Goal: Transaction & Acquisition: Purchase product/service

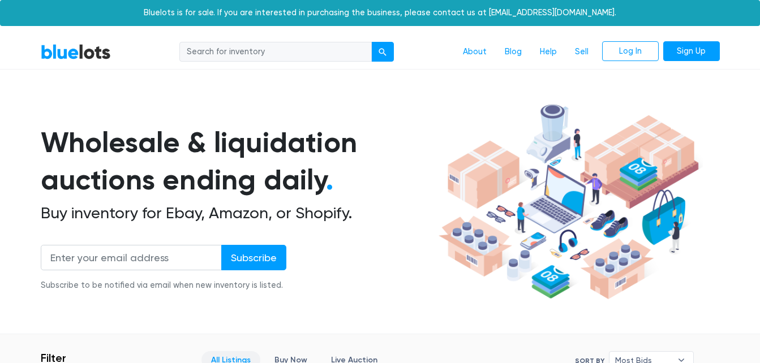
click at [282, 53] on input "search" at bounding box center [275, 52] width 192 height 20
click at [390, 53] on button "submit" at bounding box center [382, 52] width 23 height 20
click at [293, 50] on input "search" at bounding box center [275, 52] width 192 height 20
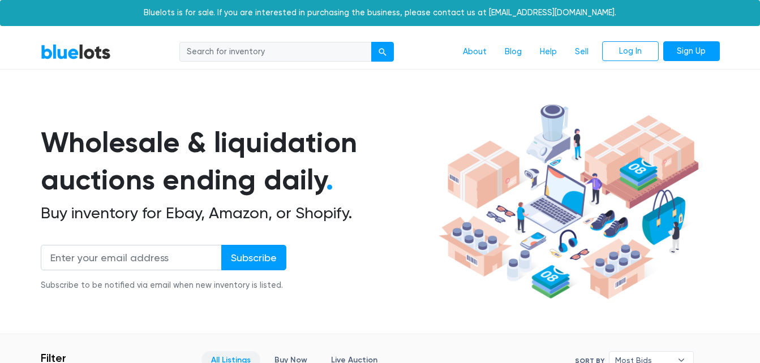
click at [293, 50] on input "search" at bounding box center [275, 52] width 192 height 20
type input "las vegas"
click at [371, 42] on button "submit" at bounding box center [382, 52] width 23 height 20
click at [376, 196] on h1 "Wholesale & liquidation auctions ending daily ." at bounding box center [238, 161] width 394 height 75
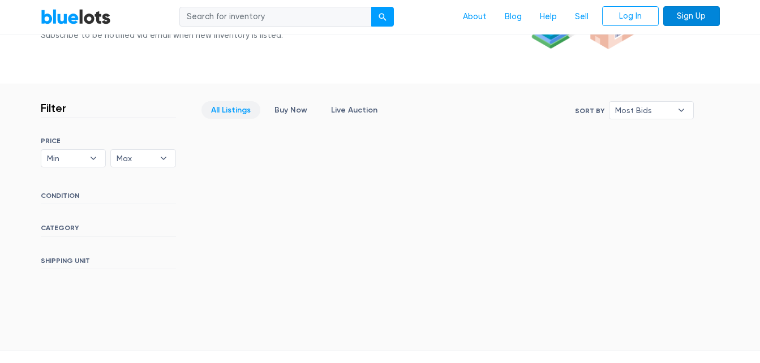
scroll to position [249, 0]
click at [148, 151] on span "Max" at bounding box center [135, 159] width 37 height 17
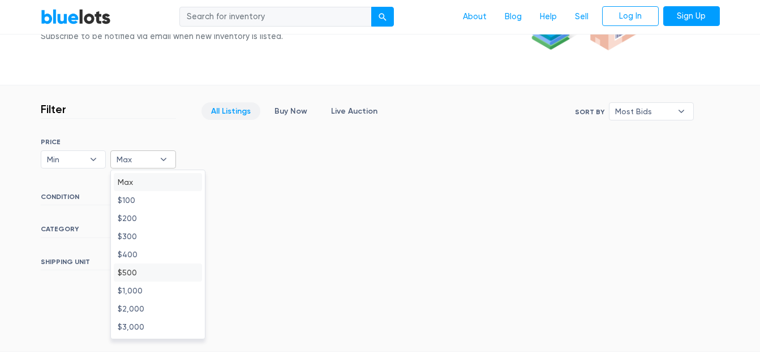
click at [129, 270] on li "$500" at bounding box center [158, 273] width 88 height 18
select select "50000"
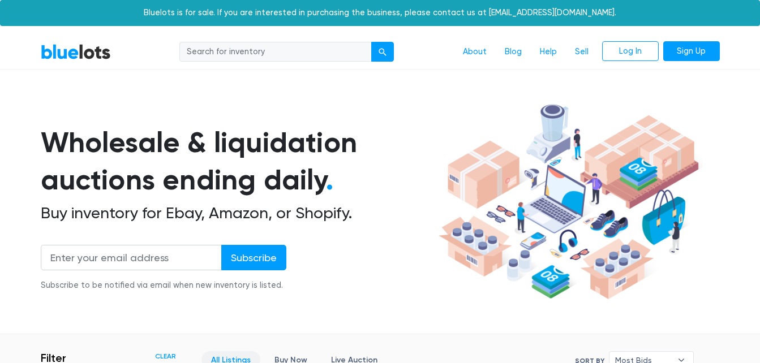
scroll to position [304, 0]
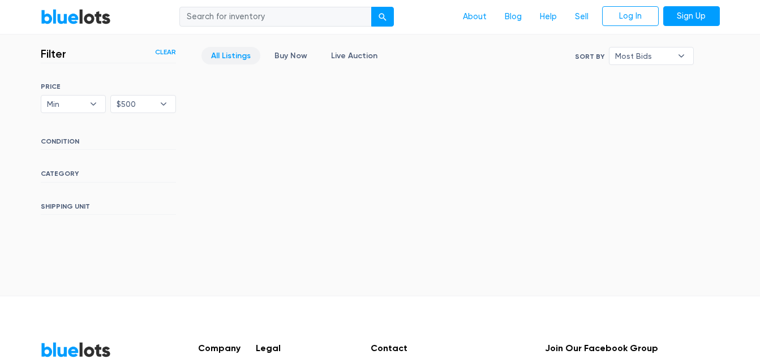
click at [59, 140] on h6 "CONDITION" at bounding box center [108, 143] width 135 height 12
click at [86, 150] on h6 "CONDITION" at bounding box center [108, 143] width 135 height 12
click at [68, 176] on h6 "CATEGORY" at bounding box center [108, 176] width 135 height 12
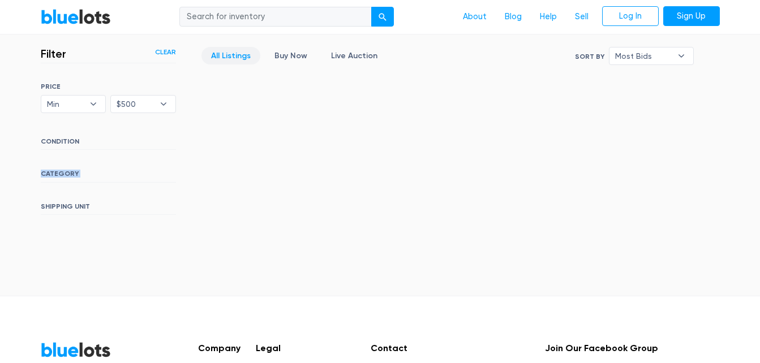
drag, startPoint x: 68, startPoint y: 176, endPoint x: 134, endPoint y: 178, distance: 66.2
click at [134, 178] on h6 "CATEGORY" at bounding box center [108, 176] width 135 height 12
click at [635, 58] on span "Most Bids" at bounding box center [643, 56] width 57 height 17
click at [525, 126] on div "Filter Filter & Sort Clear SORT BY Most Bids Ending Soonest Newly Listed Lowest…" at bounding box center [380, 132] width 696 height 205
click at [383, 16] on div "submit" at bounding box center [382, 18] width 8 height 8
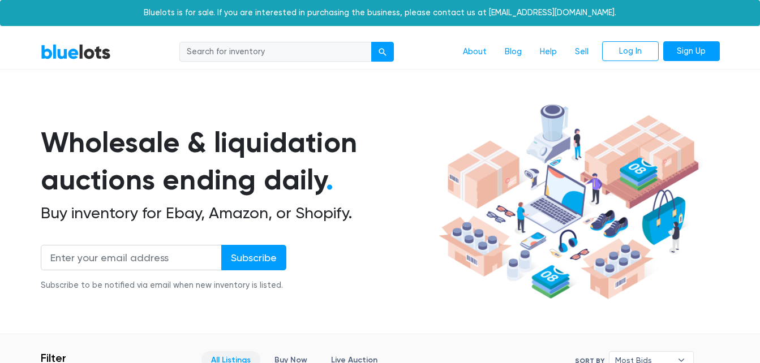
click at [421, 184] on h1 "Wholesale & liquidation auctions ending daily ." at bounding box center [238, 161] width 394 height 75
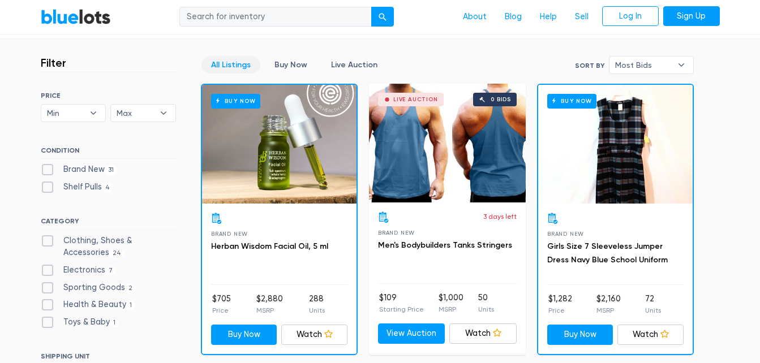
scroll to position [317, 0]
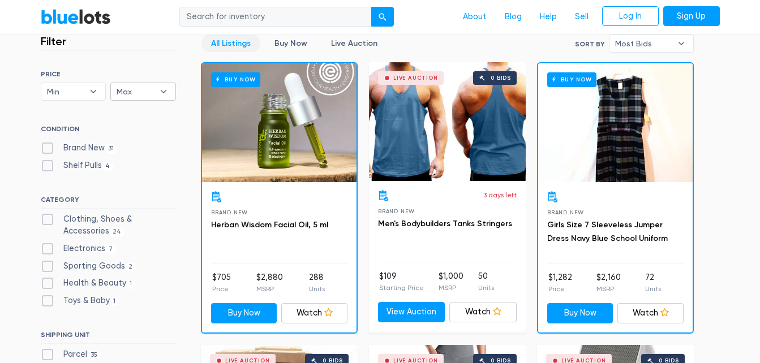
click at [148, 91] on span "Max" at bounding box center [135, 91] width 37 height 17
click at [136, 208] on li "$500" at bounding box center [158, 205] width 88 height 18
select select "50000"
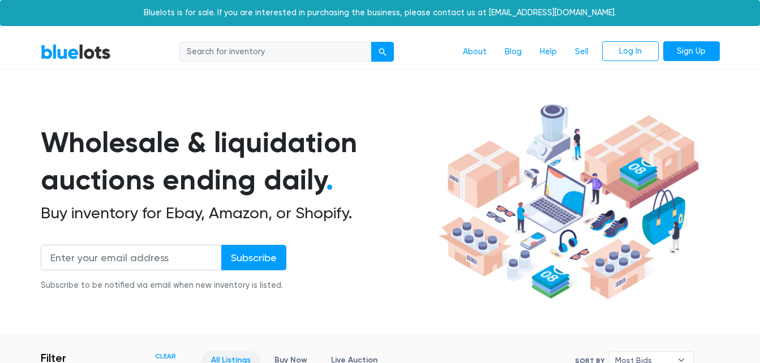
scroll to position [304, 0]
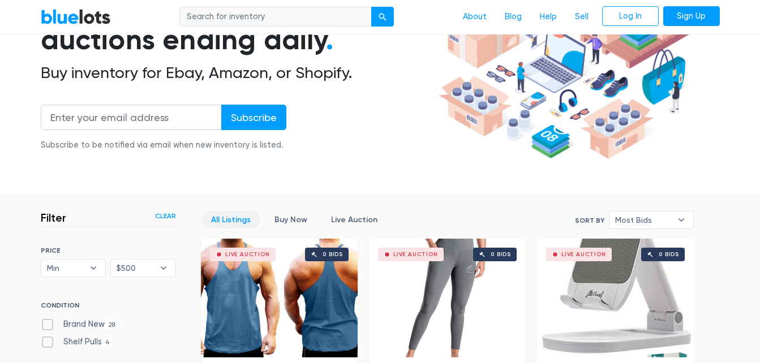
scroll to position [158, 0]
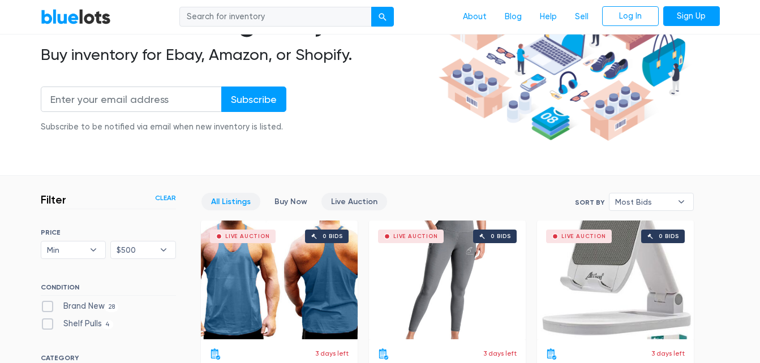
click at [342, 204] on link "Live Auction" at bounding box center [354, 202] width 66 height 18
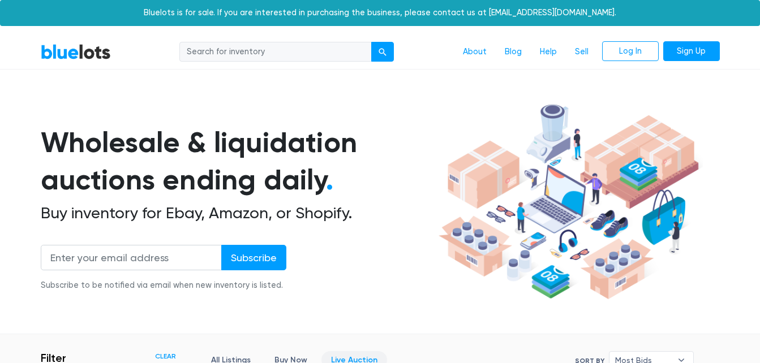
scroll to position [304, 0]
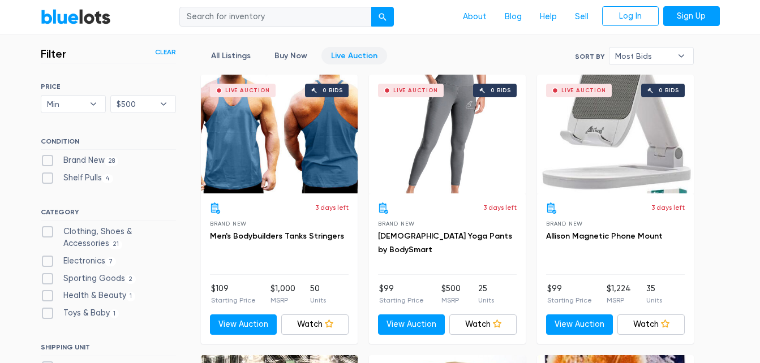
click at [182, 272] on div "Filter Filter & Sort Clear SORT BY Most Bids Ending Soonest Newly Listed Lowest…" at bounding box center [120, 222] width 158 height 350
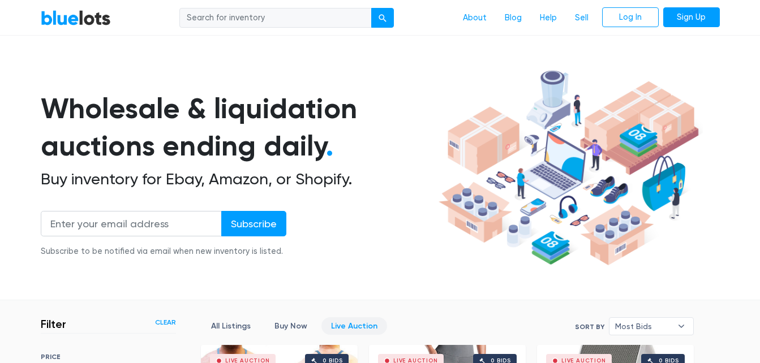
scroll to position [10, 0]
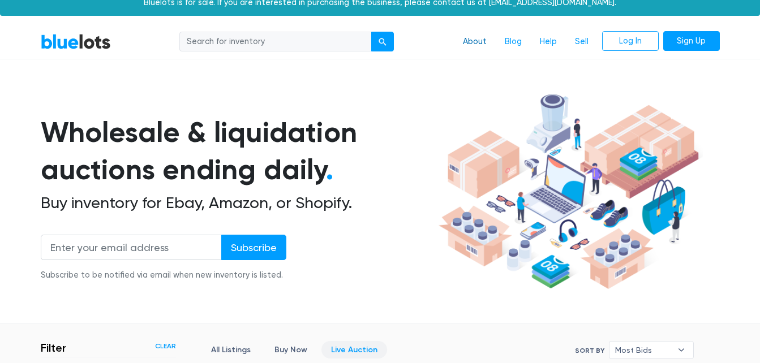
click at [475, 45] on link "About" at bounding box center [475, 41] width 42 height 21
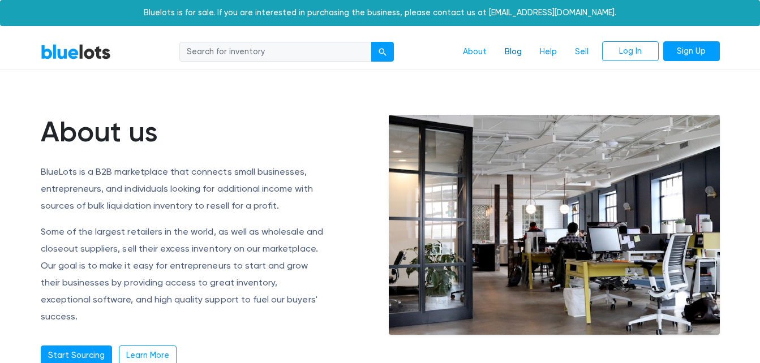
click at [509, 52] on link "Blog" at bounding box center [512, 51] width 35 height 21
click at [214, 94] on article "About us BlueLots is a B2B marketplace that connects small businesses, entrepre…" at bounding box center [380, 297] width 760 height 454
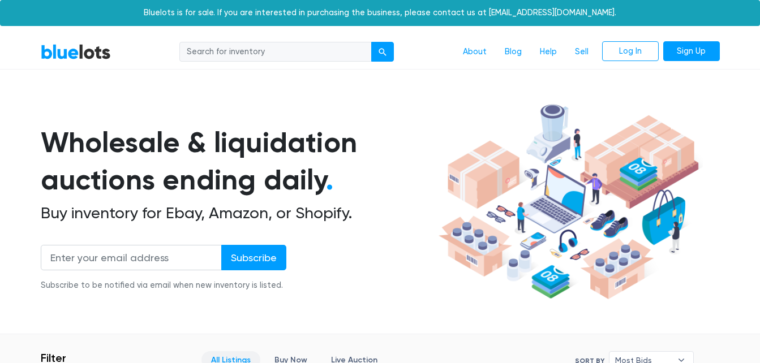
click at [513, 54] on link "Blog" at bounding box center [512, 51] width 35 height 21
click at [382, 223] on div "Wholesale & liquidation auctions ending daily . Buy inventory for Ebay, Amazon,…" at bounding box center [238, 214] width 394 height 181
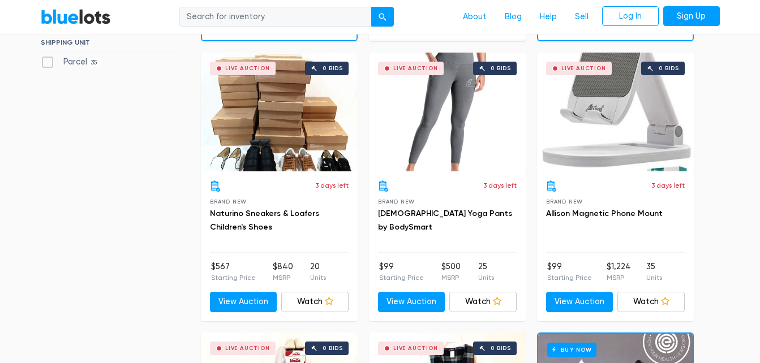
scroll to position [611, 0]
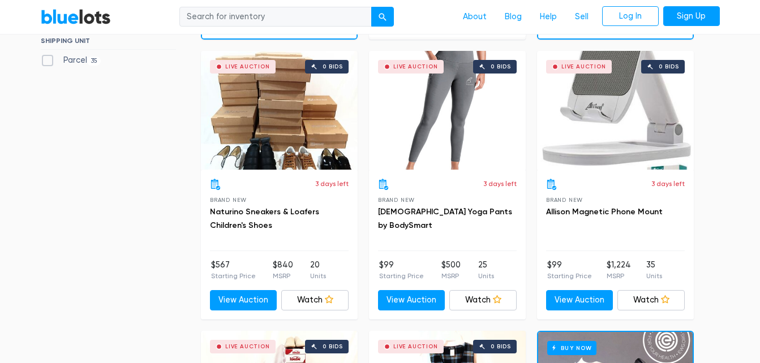
click at [382, 223] on div "3 days left Brand New Ladies Yoga Pants by BodySmart" at bounding box center [447, 215] width 139 height 72
click at [319, 148] on div "Live Auction 0 bids" at bounding box center [279, 110] width 157 height 119
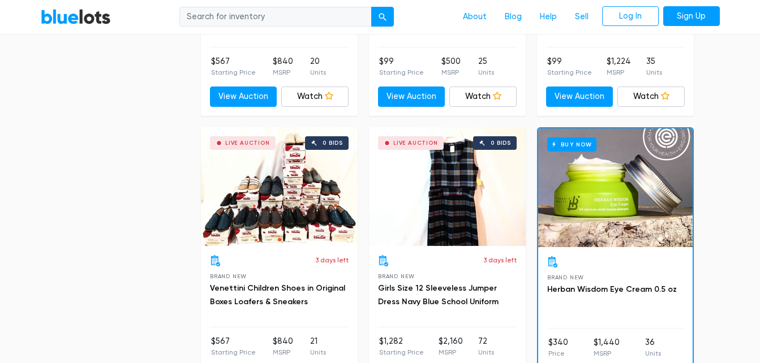
scroll to position [837, 0]
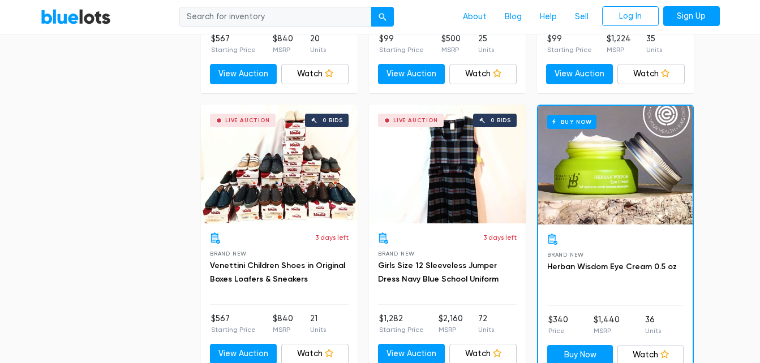
click at [249, 162] on div "Live Auction 0 bids" at bounding box center [279, 164] width 157 height 119
drag, startPoint x: 64, startPoint y: 191, endPoint x: 101, endPoint y: 82, distance: 115.0
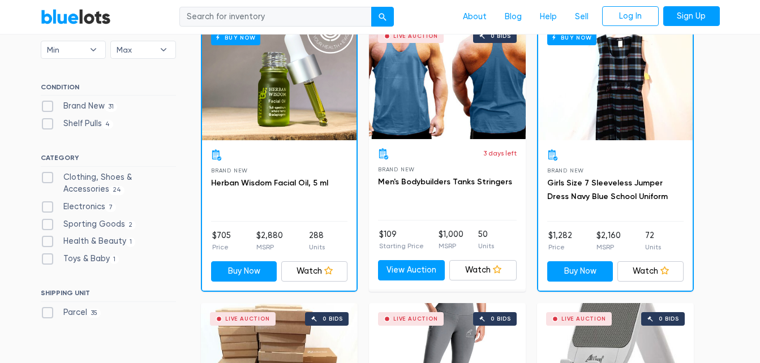
scroll to position [339, 0]
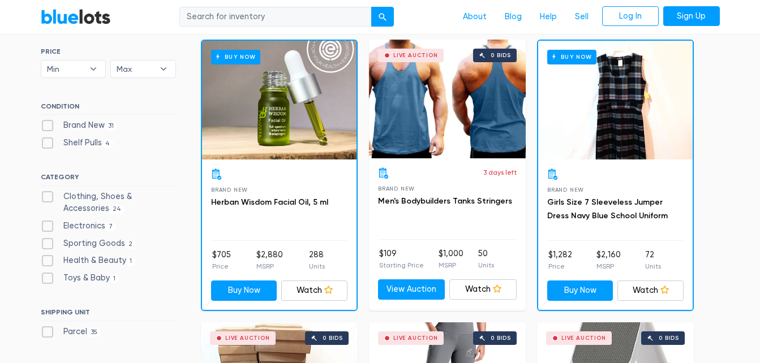
click at [66, 141] on label "Shelf Pulls 4" at bounding box center [77, 143] width 73 height 12
click at [48, 141] on Pulls"] "Shelf Pulls 4" at bounding box center [44, 140] width 7 height 7
checkbox Pulls"] "true"
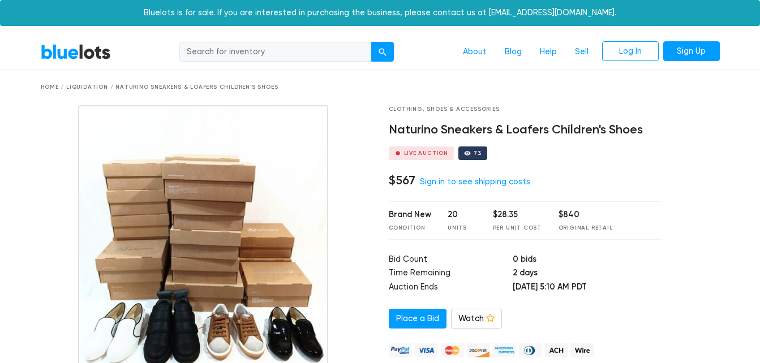
click at [53, 263] on div at bounding box center [206, 246] width 331 height 283
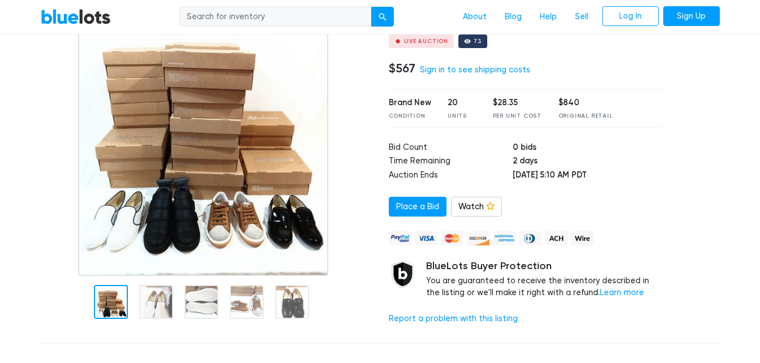
scroll to position [113, 0]
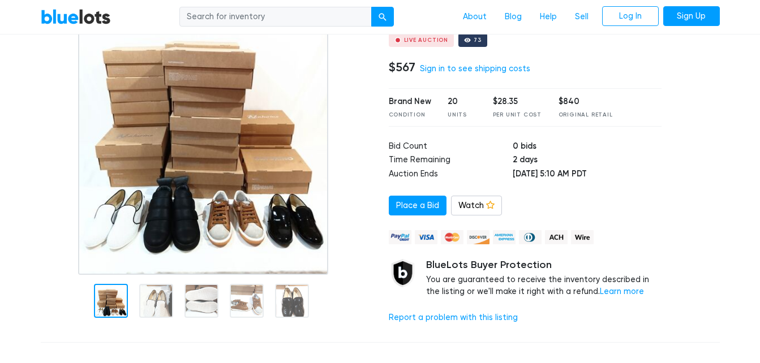
click at [53, 263] on div at bounding box center [206, 133] width 331 height 283
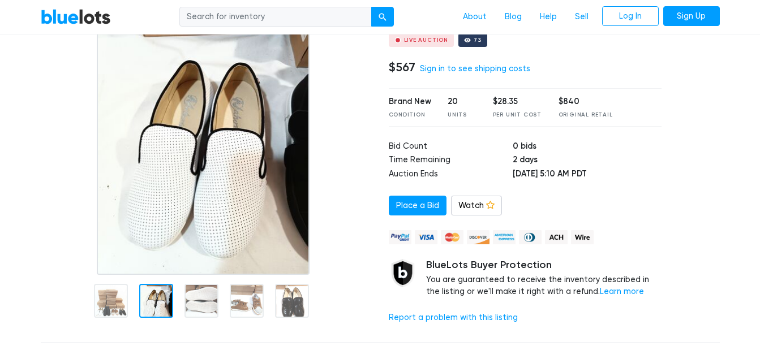
click at [158, 290] on div at bounding box center [156, 301] width 34 height 34
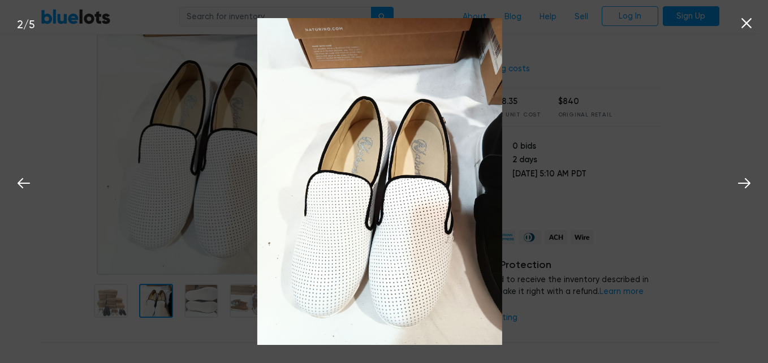
click at [744, 27] on icon at bounding box center [746, 23] width 17 height 17
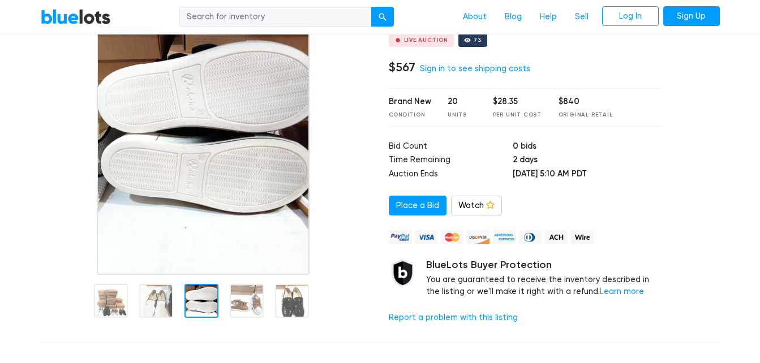
click at [190, 305] on div at bounding box center [201, 301] width 34 height 34
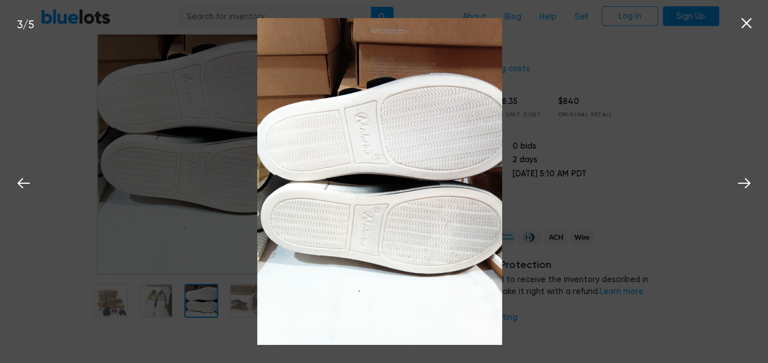
click at [752, 18] on icon at bounding box center [746, 23] width 17 height 17
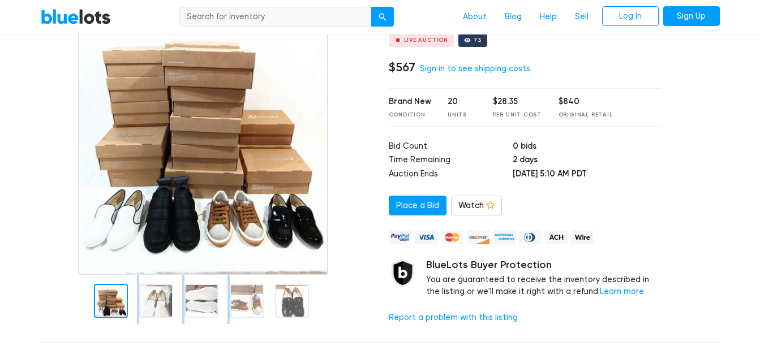
drag, startPoint x: 144, startPoint y: 277, endPoint x: 96, endPoint y: 283, distance: 48.6
click at [96, 283] on div at bounding box center [206, 299] width 331 height 49
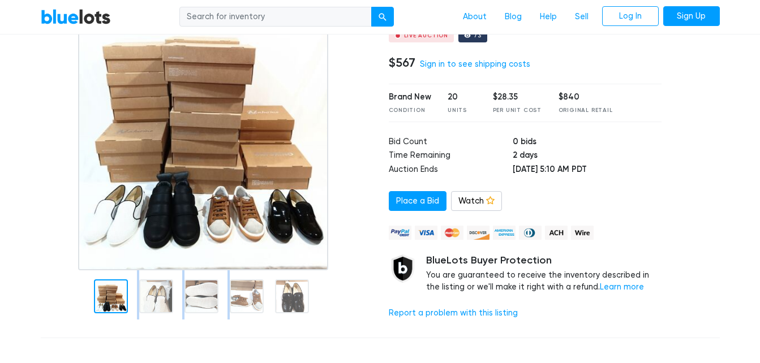
scroll to position [118, 0]
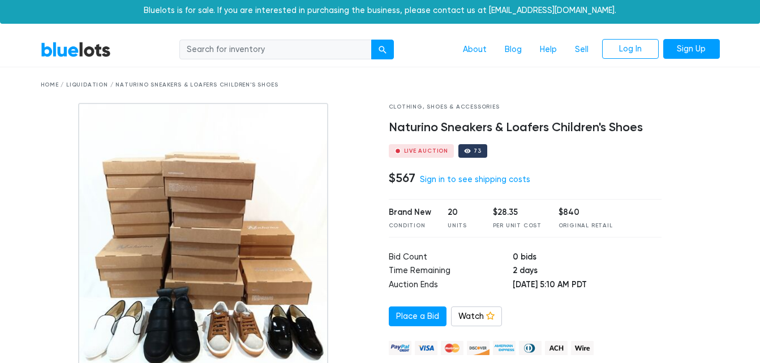
scroll to position [0, 0]
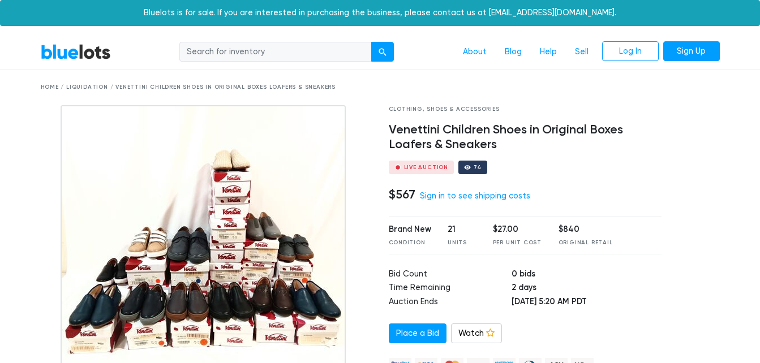
drag, startPoint x: 0, startPoint y: 0, endPoint x: 18, endPoint y: 79, distance: 81.1
click at [33, 245] on div at bounding box center [206, 283] width 348 height 356
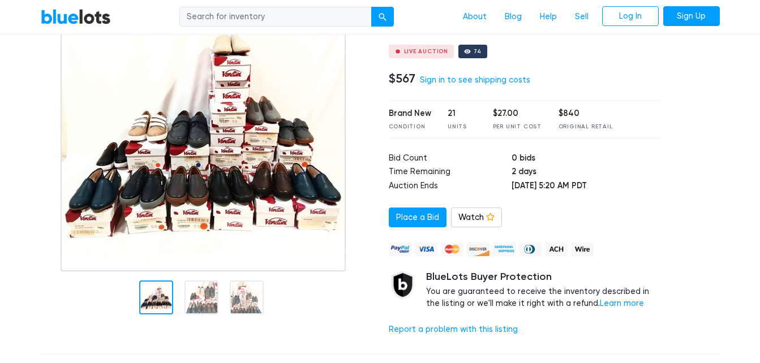
scroll to position [136, 0]
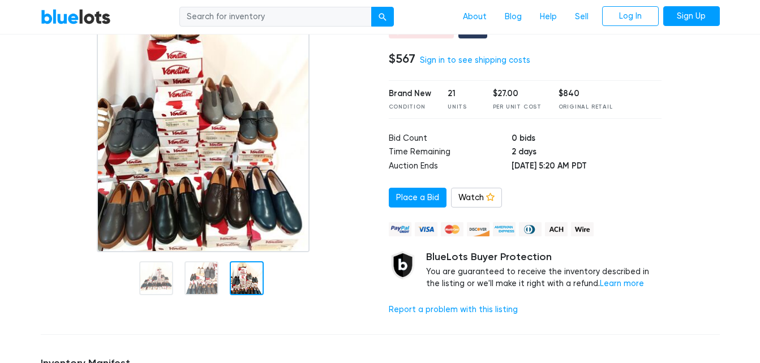
click at [350, 151] on div at bounding box center [206, 110] width 331 height 283
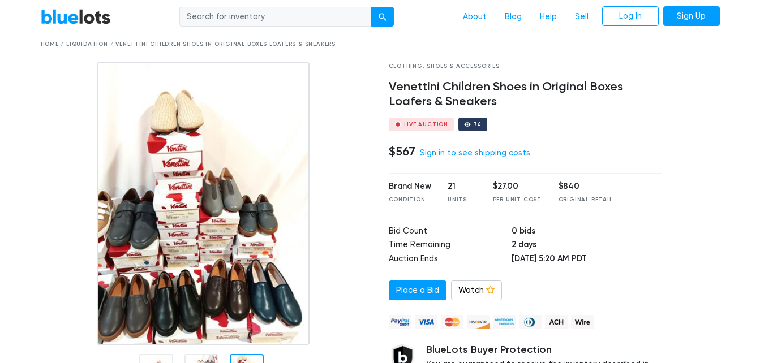
scroll to position [0, 0]
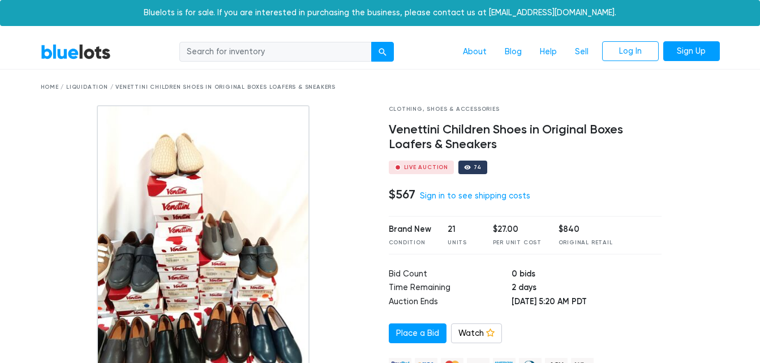
click at [435, 70] on div "Home / Liquidation / Venettini Children Shoes in Original Boxes Loafers & Sneak…" at bounding box center [380, 88] width 696 height 36
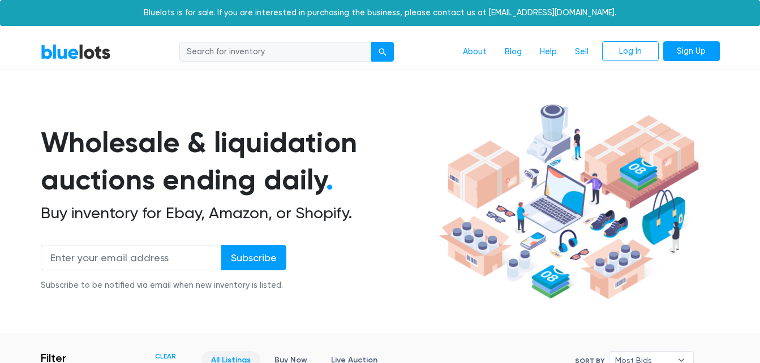
scroll to position [304, 0]
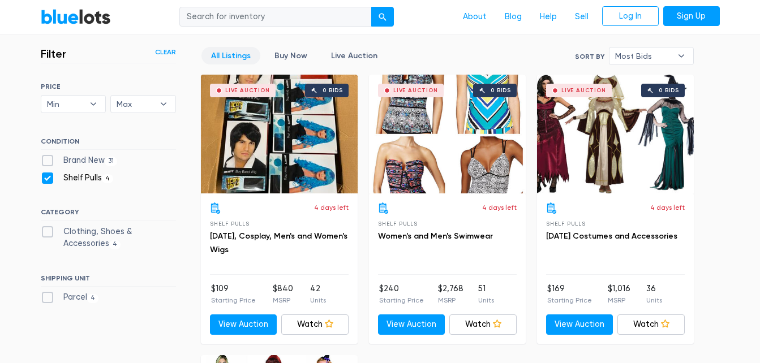
click at [45, 178] on label "Shelf Pulls 4" at bounding box center [77, 178] width 73 height 12
click at [45, 178] on Pulls"] "Shelf Pulls 4" at bounding box center [44, 175] width 7 height 7
checkbox Pulls"] "false"
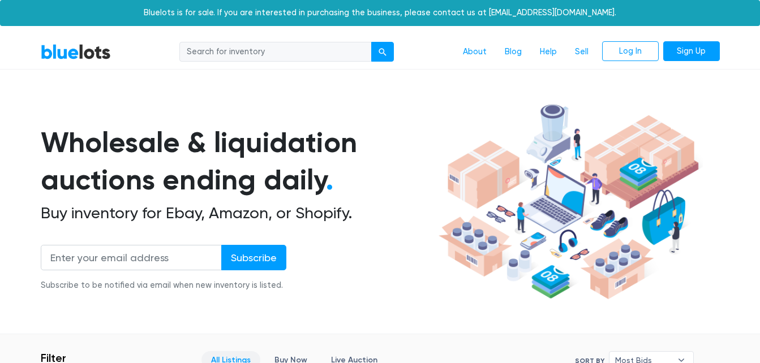
scroll to position [304, 0]
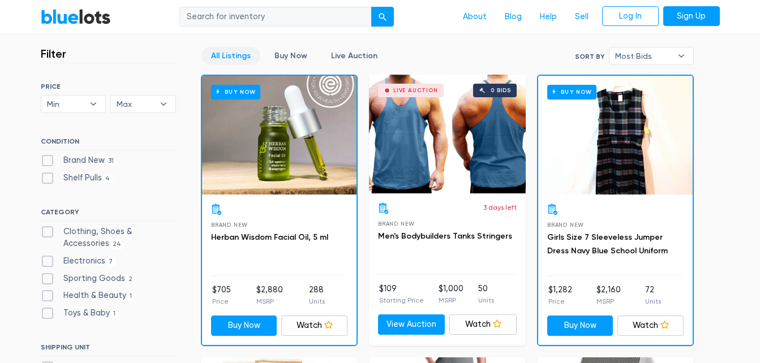
click at [48, 159] on label "Brand New 31" at bounding box center [79, 160] width 77 height 12
click at [48, 159] on New"] "Brand New 31" at bounding box center [44, 157] width 7 height 7
checkbox New"] "true"
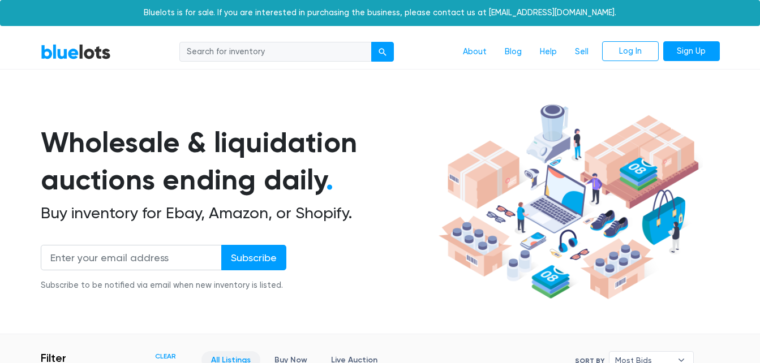
scroll to position [304, 0]
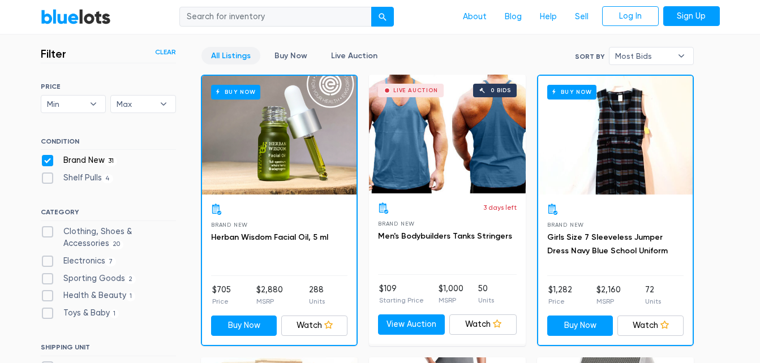
click at [48, 159] on label "Brand New 31" at bounding box center [79, 160] width 77 height 12
click at [48, 159] on New"] "Brand New 31" at bounding box center [44, 157] width 7 height 7
checkbox New"] "false"
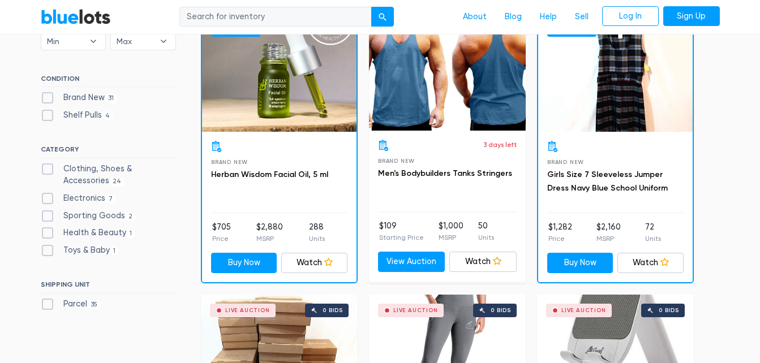
scroll to position [372, 0]
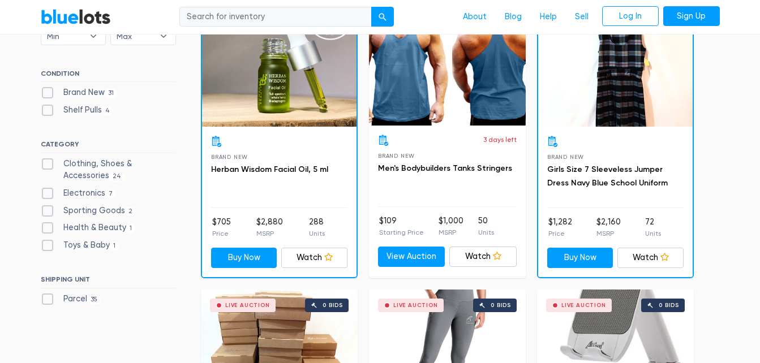
click at [45, 208] on label "Sporting Goods 2" at bounding box center [89, 211] width 96 height 12
click at [45, 208] on Goods"] "Sporting Goods 2" at bounding box center [44, 208] width 7 height 7
checkbox Goods"] "true"
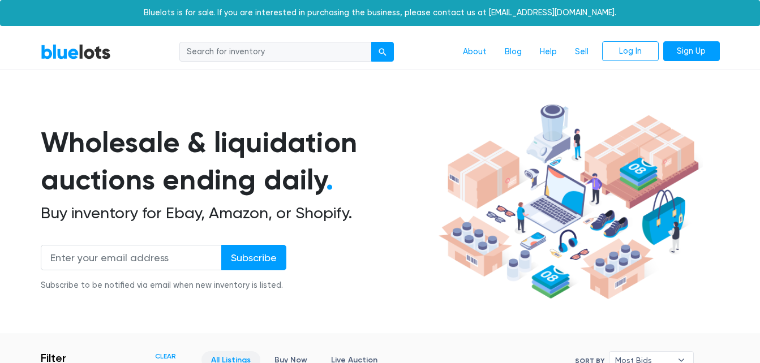
scroll to position [304, 0]
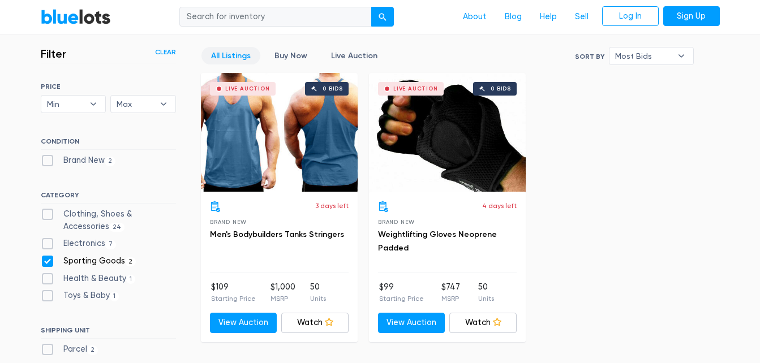
click at [45, 208] on div "CATEGORY Clothing, Shoes & Accessories 24 Electronics 7 Sporting Goods 2 Health…" at bounding box center [108, 248] width 135 height 115
click at [48, 264] on label "Sporting Goods 2" at bounding box center [89, 261] width 96 height 12
click at [48, 262] on Goods"] "Sporting Goods 2" at bounding box center [44, 258] width 7 height 7
checkbox Goods"] "false"
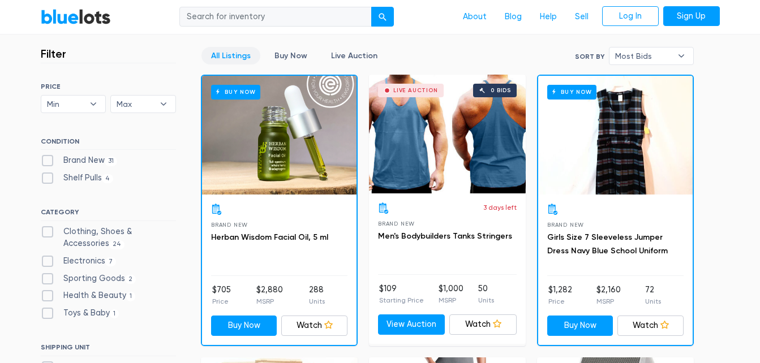
scroll to position [304, 0]
click at [50, 313] on label "Toys & Baby [DEMOGRAPHIC_DATA]" at bounding box center [80, 313] width 79 height 12
click at [48, 313] on Baby"] "Toys & Baby [DEMOGRAPHIC_DATA]" at bounding box center [44, 310] width 7 height 7
checkbox Baby"] "true"
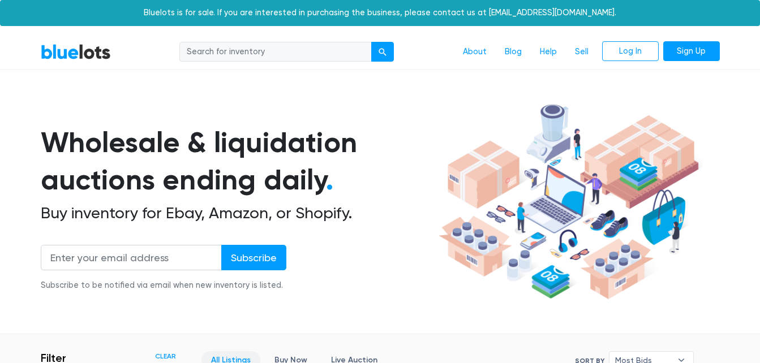
scroll to position [304, 0]
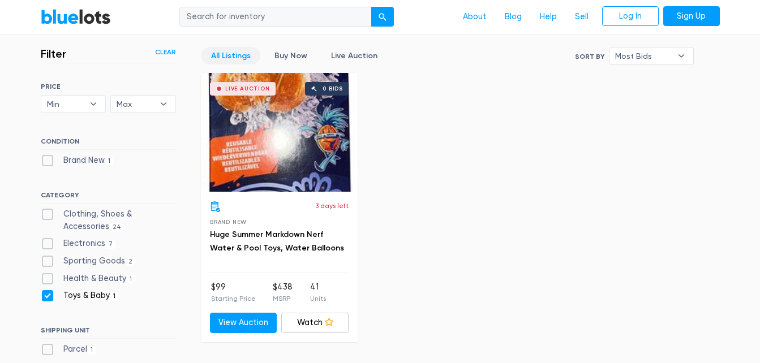
click at [50, 313] on div "SORT BY Most Bids Ending Soonest Newly Listed Lowest Price Highest Price Most B…" at bounding box center [108, 221] width 135 height 277
click at [47, 298] on label "Toys & Baby 1" at bounding box center [80, 296] width 79 height 12
click at [47, 297] on Baby"] "Toys & Baby 1" at bounding box center [44, 293] width 7 height 7
checkbox Baby"] "false"
click at [34, 298] on div "Filter Filter & Sort Clear SORT BY Most Bids Ending Soonest Newly Listed Lowest…" at bounding box center [380, 205] width 696 height 350
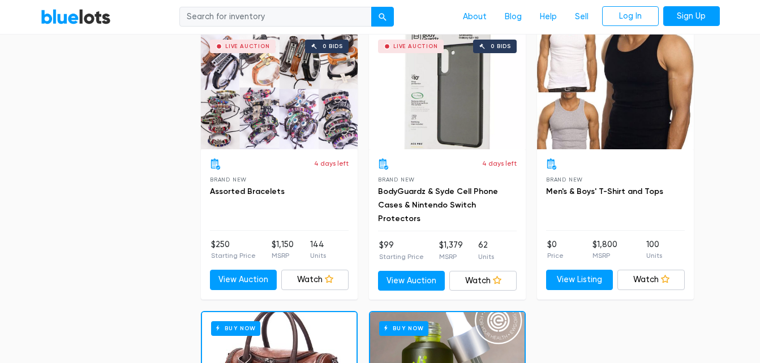
scroll to position [3683, 0]
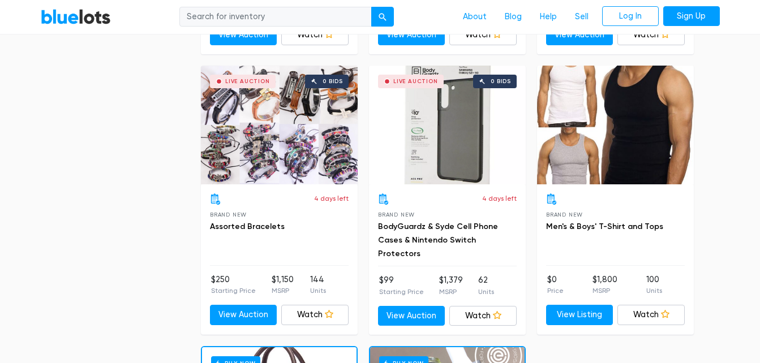
click at [290, 127] on div "Live Auction 0 bids" at bounding box center [279, 125] width 157 height 119
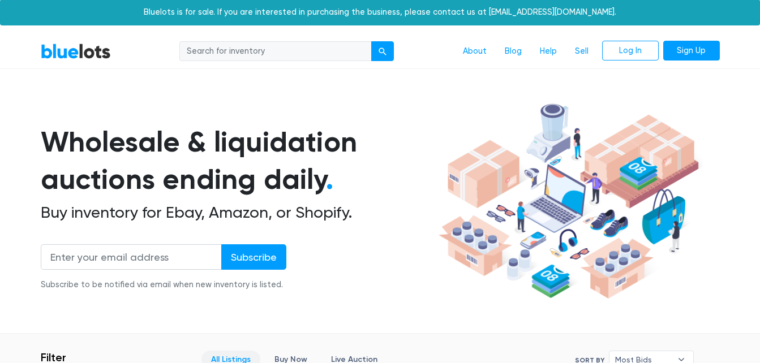
scroll to position [0, 0]
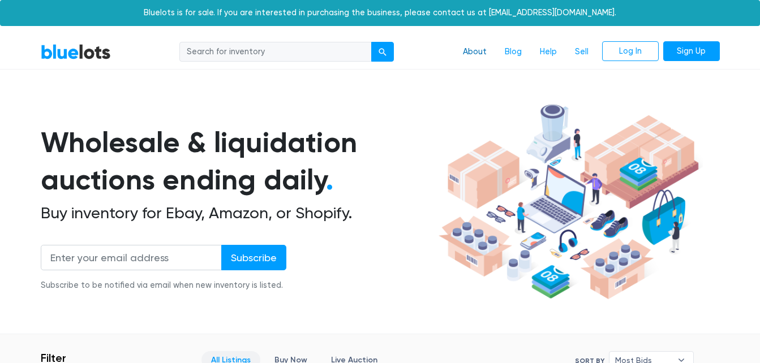
click at [477, 54] on link "About" at bounding box center [475, 51] width 42 height 21
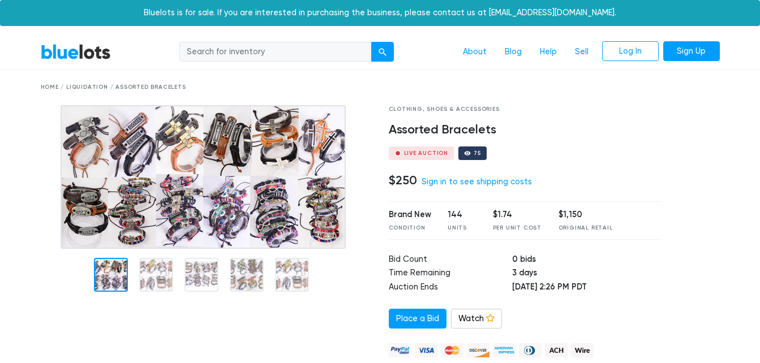
click at [37, 292] on div at bounding box center [206, 275] width 348 height 341
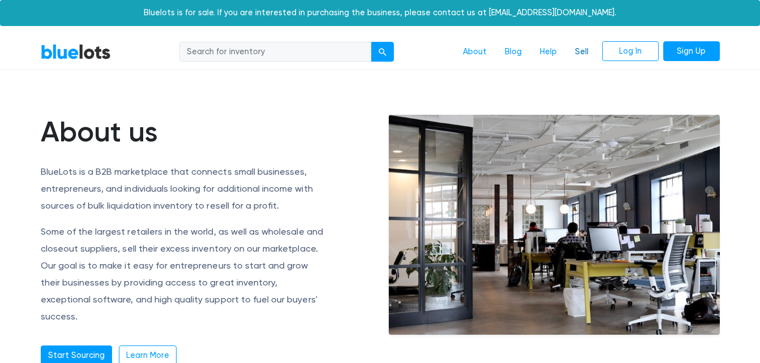
click at [580, 49] on link "Sell" at bounding box center [582, 51] width 32 height 21
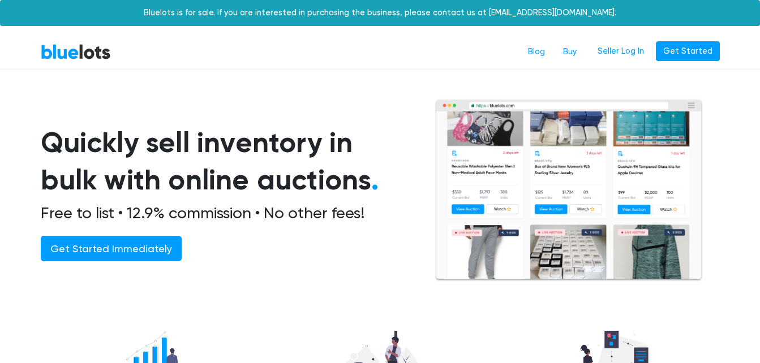
click at [433, 146] on div "Quickly sell inventory in bulk with online auctions . Free to list • 12.9% comm…" at bounding box center [238, 203] width 394 height 158
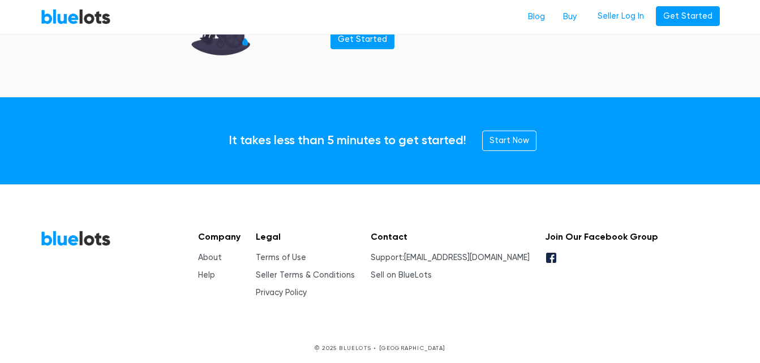
scroll to position [1591, 0]
